Goal: Task Accomplishment & Management: Manage account settings

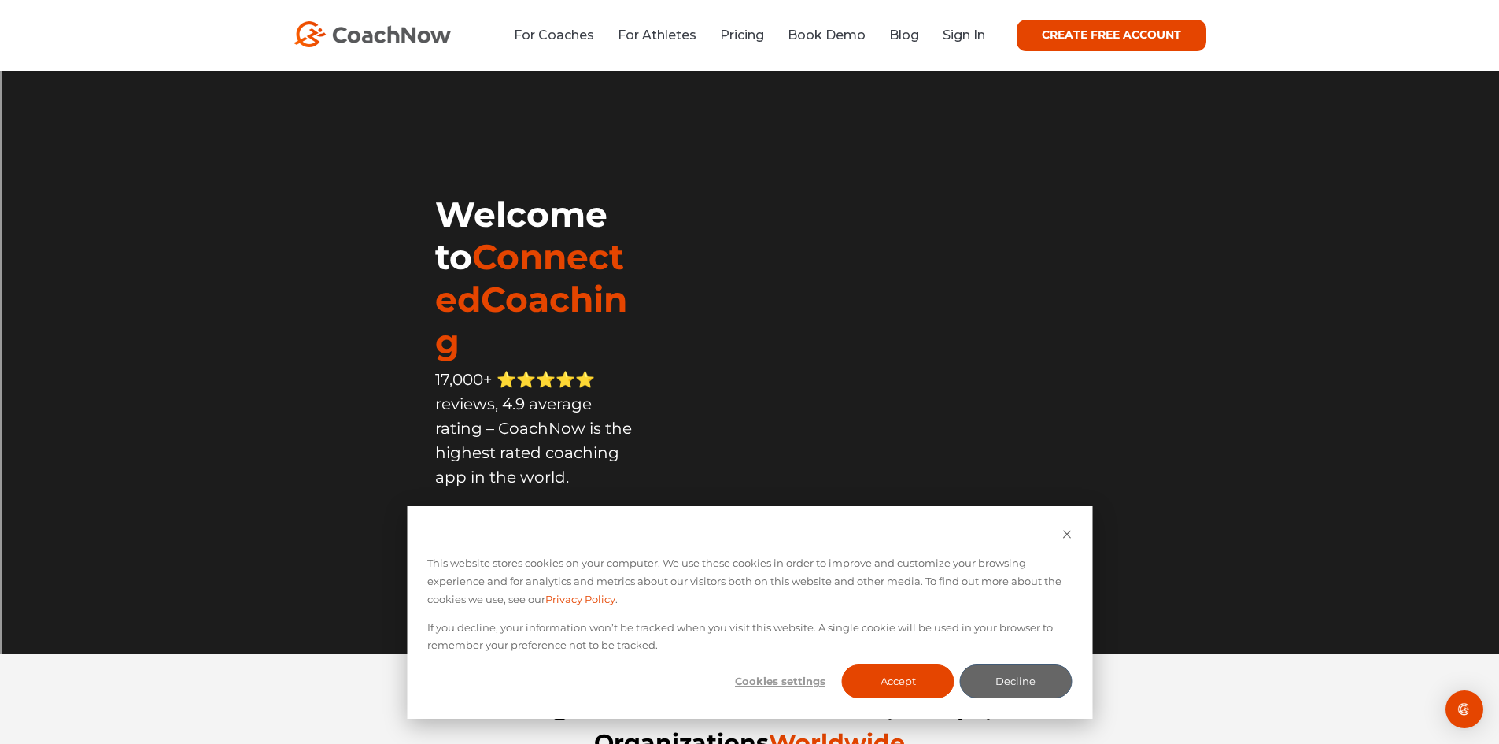
click at [970, 52] on div "For Coaches For Athletes Pricing Book Demo Blog Sign In CREATE FREE ACCOUNT CRE…" at bounding box center [749, 35] width 1499 height 71
click at [961, 28] on link "Sign In" at bounding box center [964, 35] width 42 height 15
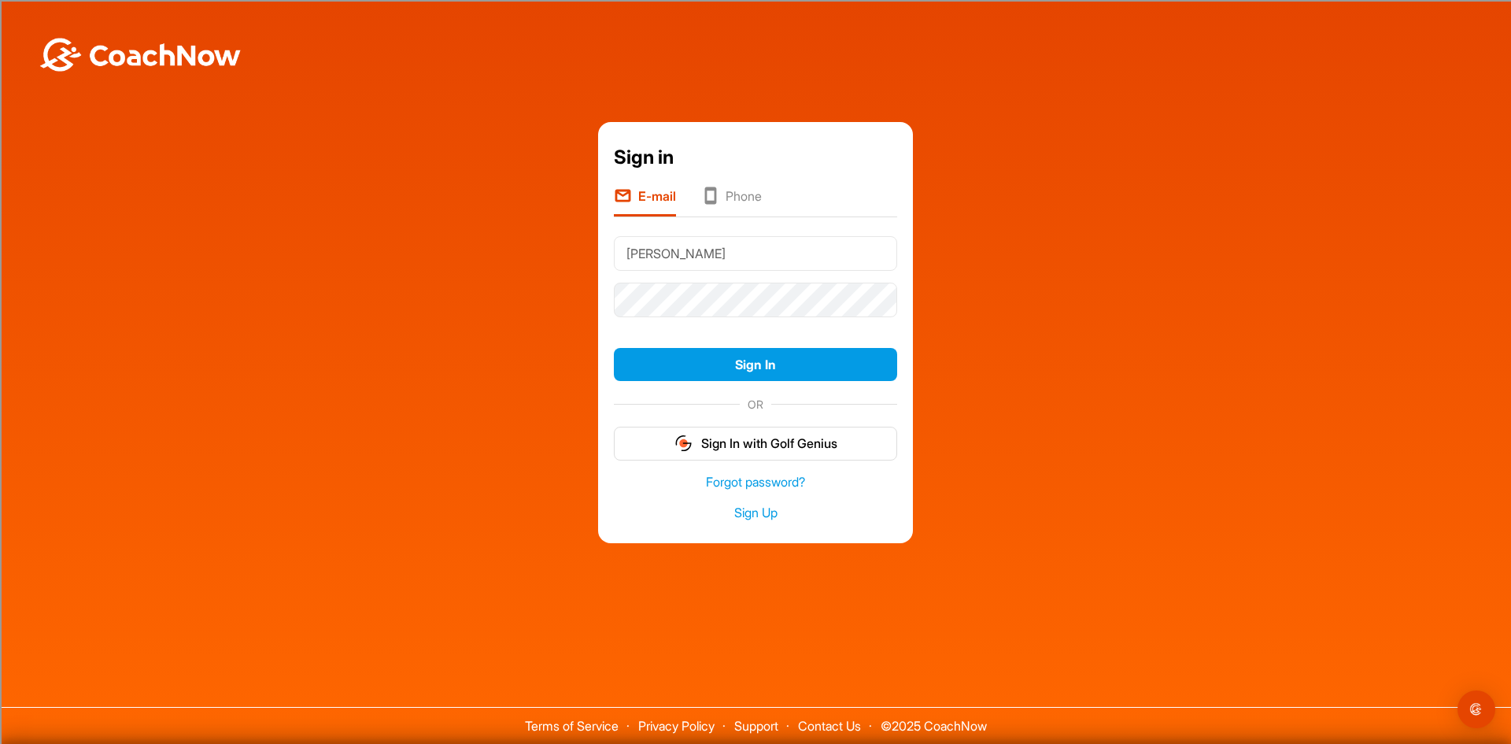
type input "cooper.b.reid@icloud.com"
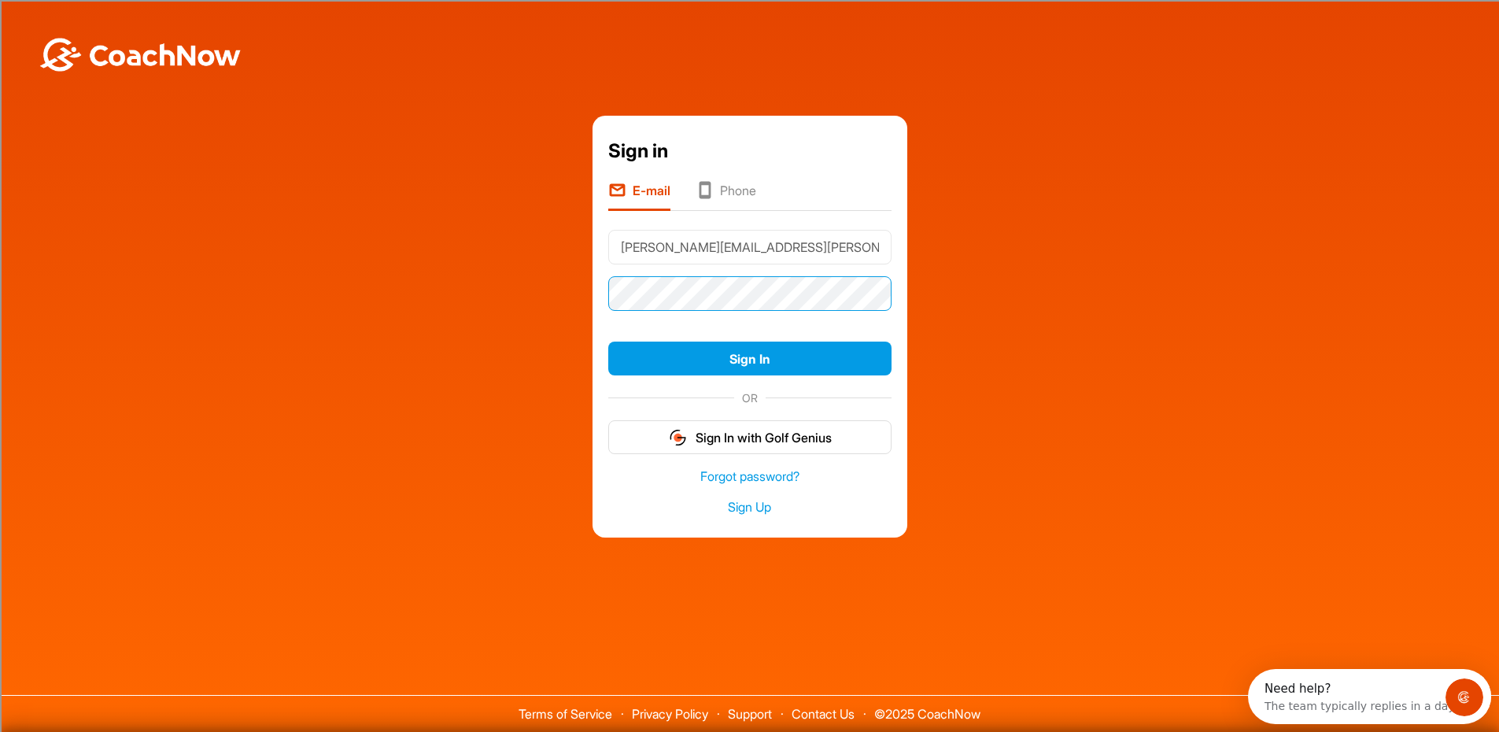
click at [608, 341] on button "Sign In" at bounding box center [749, 358] width 283 height 34
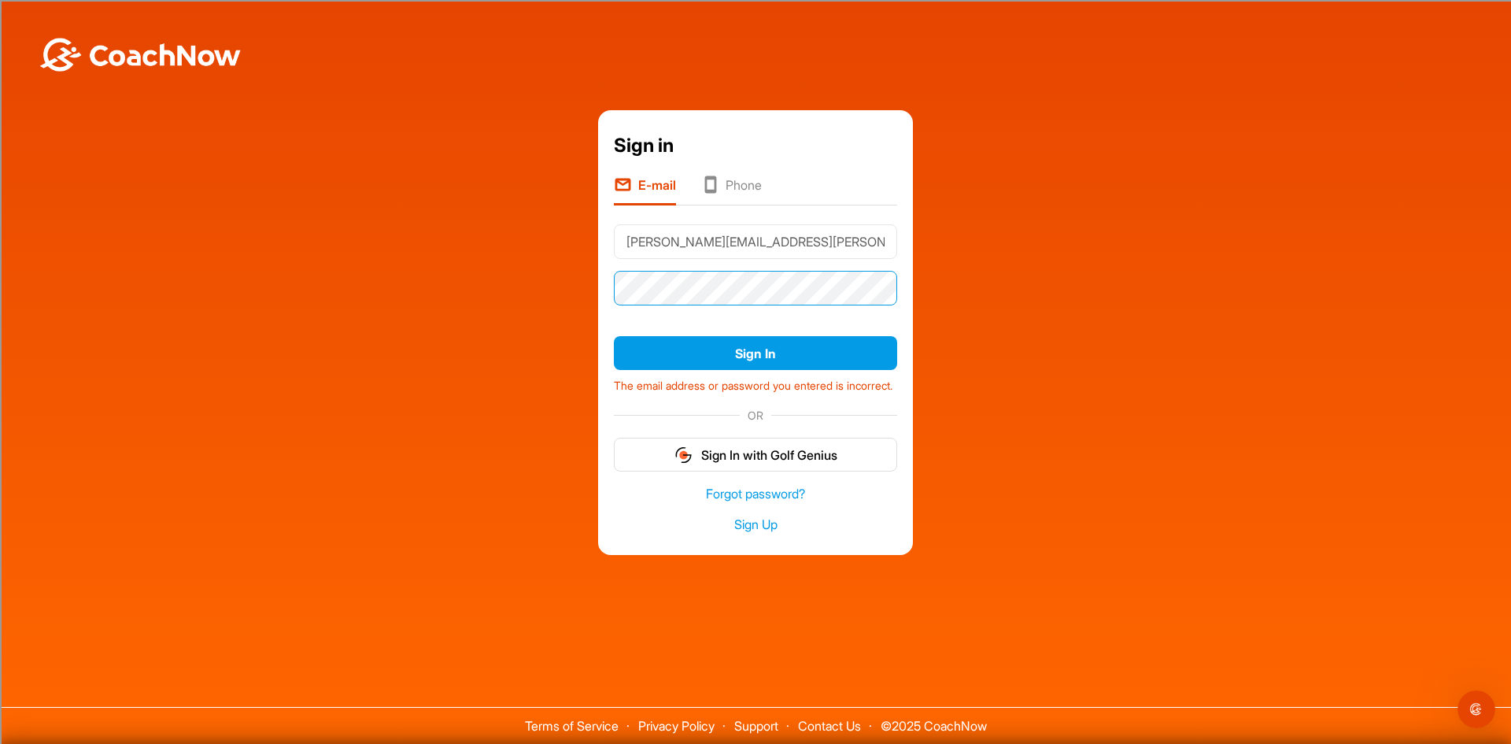
click at [614, 336] on button "Sign In" at bounding box center [755, 353] width 283 height 34
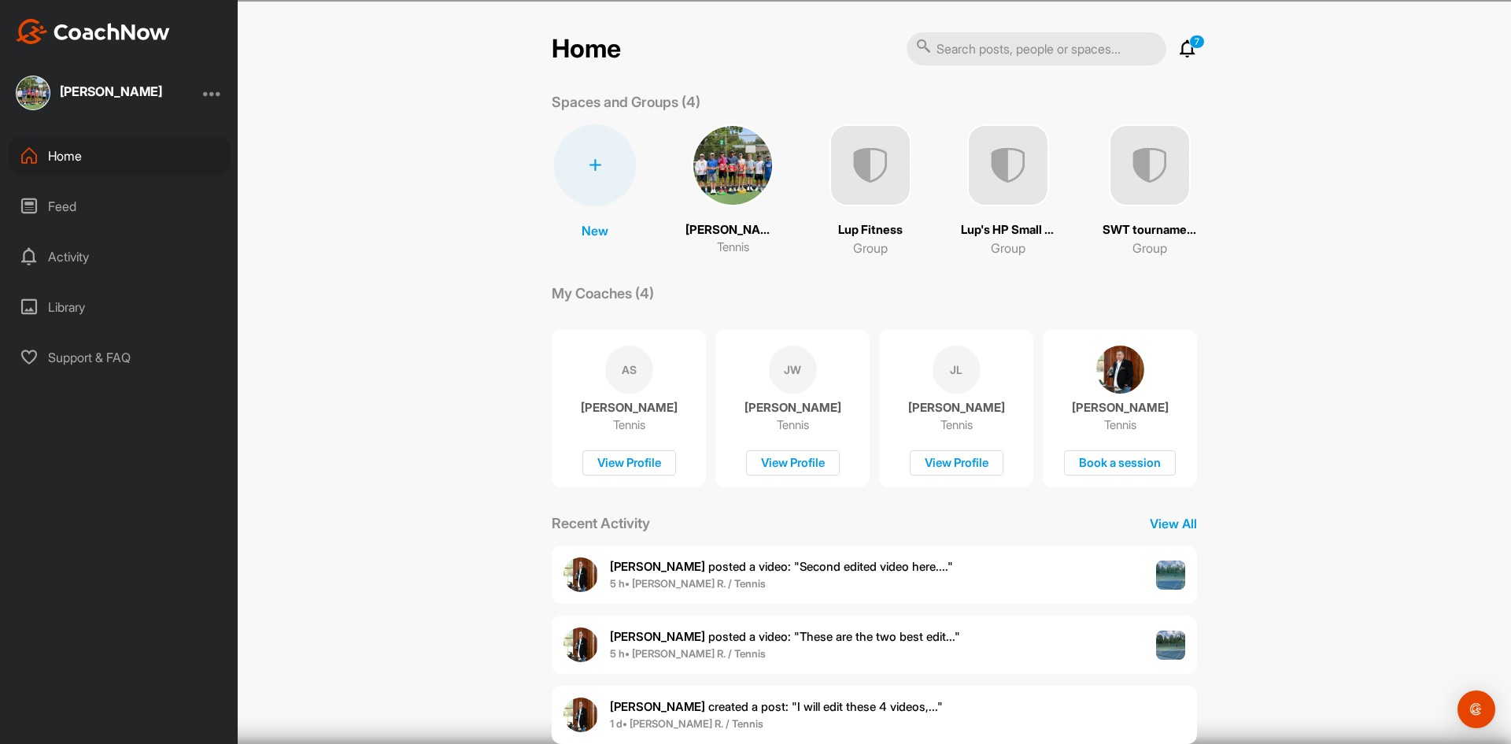
click at [756, 172] on img at bounding box center [733, 165] width 82 height 82
